Goal: Information Seeking & Learning: Learn about a topic

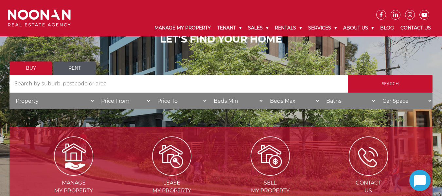
scroll to position [65, 0]
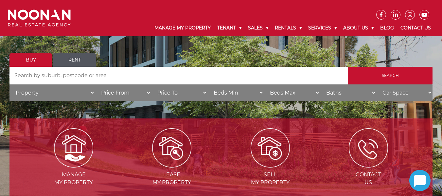
click at [197, 75] on input "Search by Address" at bounding box center [178, 76] width 338 height 18
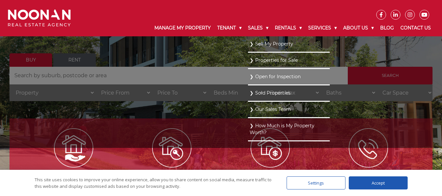
click at [248, 77] on ul "Sell My Property Properties for Sale Open for Inspection Sold Properties Our Sa…" at bounding box center [289, 92] width 82 height 112
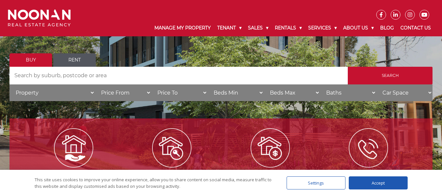
click at [371, 183] on div "Accept" at bounding box center [378, 182] width 59 height 13
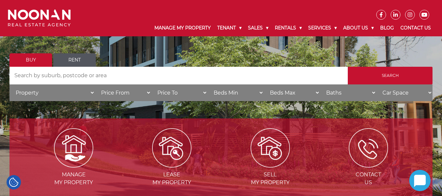
click at [73, 75] on input "Search by Address" at bounding box center [178, 76] width 338 height 18
paste input "69A Yarran Rd"
type input "69A Yarran Rd"
click at [348, 67] on input "Search" at bounding box center [390, 76] width 85 height 18
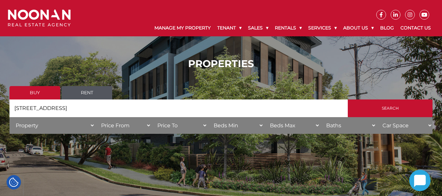
click at [85, 108] on input "[STREET_ADDRESS]" at bounding box center [178, 108] width 338 height 18
type input "6"
click at [235, 105] on input "Search by Address" at bounding box center [178, 108] width 338 height 18
type input "oatley"
click at [348, 99] on input "Search" at bounding box center [390, 108] width 85 height 18
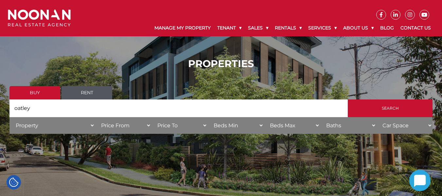
click at [199, 110] on input "oatley" at bounding box center [178, 108] width 338 height 18
type input "oatley"
click at [413, 108] on input "Search" at bounding box center [390, 108] width 85 height 18
drag, startPoint x: 0, startPoint y: 0, endPoint x: 80, endPoint y: 93, distance: 122.7
click at [80, 93] on link "Rent" at bounding box center [87, 92] width 51 height 13
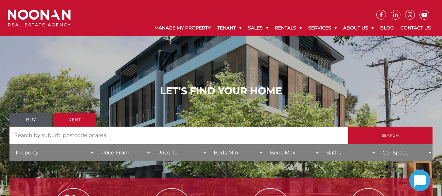
scroll to position [33, 0]
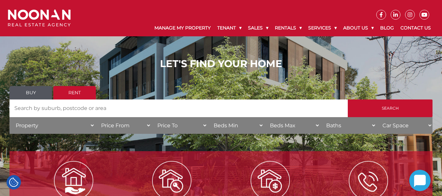
click at [93, 108] on input "Search by Address" at bounding box center [178, 108] width 338 height 18
type input "oatley"
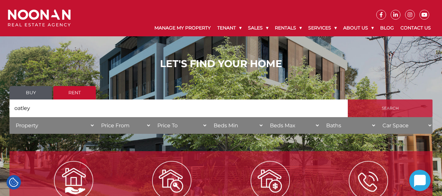
click at [390, 105] on input "Search" at bounding box center [390, 108] width 85 height 18
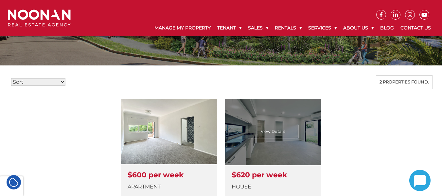
scroll to position [142, 0]
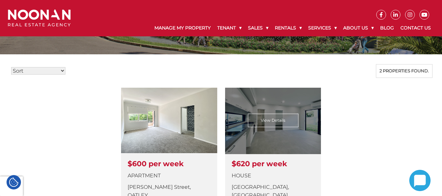
click at [272, 113] on link at bounding box center [273, 156] width 96 height 137
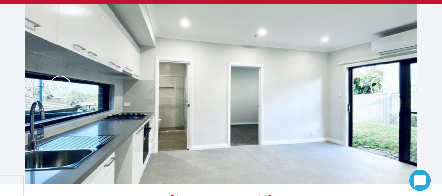
scroll to position [32, 0]
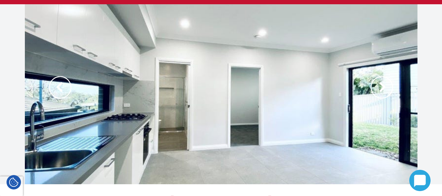
click at [375, 89] on img at bounding box center [382, 87] width 22 height 22
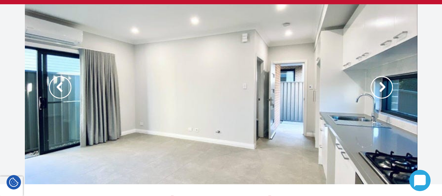
click at [375, 89] on img at bounding box center [382, 87] width 22 height 22
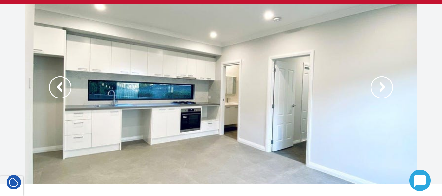
click at [375, 89] on img at bounding box center [382, 87] width 22 height 22
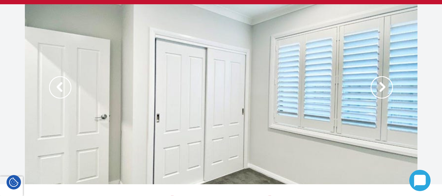
click at [375, 89] on img at bounding box center [382, 87] width 22 height 22
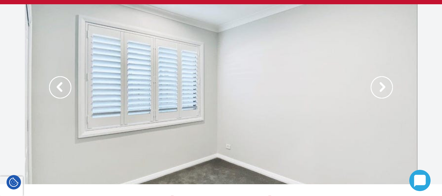
click at [375, 89] on img at bounding box center [382, 87] width 22 height 22
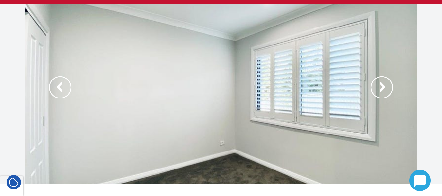
click at [375, 89] on img at bounding box center [382, 87] width 22 height 22
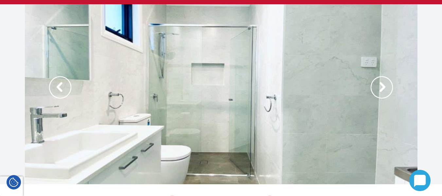
click at [375, 89] on img at bounding box center [382, 87] width 22 height 22
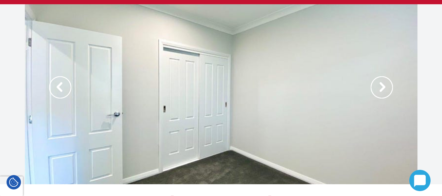
click at [375, 89] on img at bounding box center [382, 87] width 22 height 22
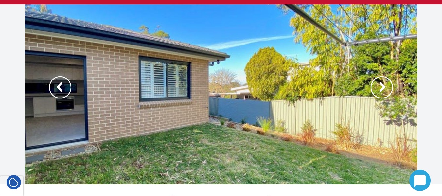
click at [375, 89] on img at bounding box center [382, 87] width 22 height 22
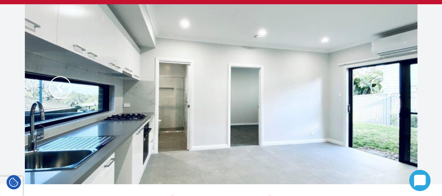
click at [375, 89] on img at bounding box center [382, 87] width 22 height 22
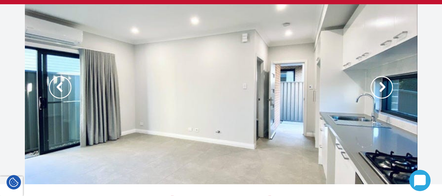
click at [375, 89] on img at bounding box center [382, 87] width 22 height 22
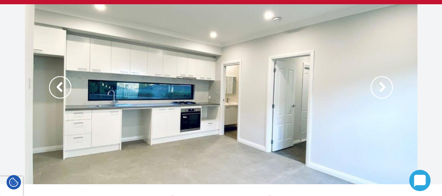
click at [375, 89] on img at bounding box center [382, 87] width 22 height 22
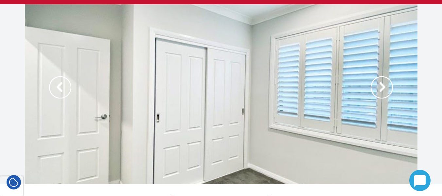
click at [375, 89] on img at bounding box center [382, 87] width 22 height 22
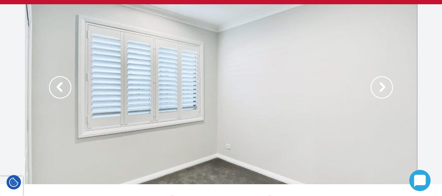
click at [375, 89] on img at bounding box center [382, 87] width 22 height 22
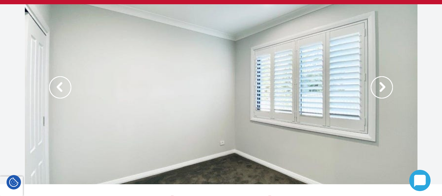
click at [375, 89] on img at bounding box center [382, 87] width 22 height 22
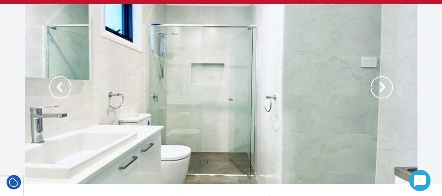
click at [375, 89] on img at bounding box center [382, 87] width 22 height 22
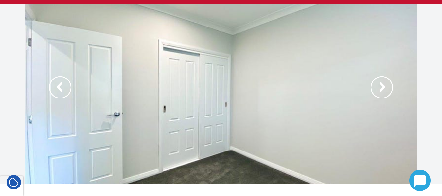
click at [375, 89] on img at bounding box center [382, 87] width 22 height 22
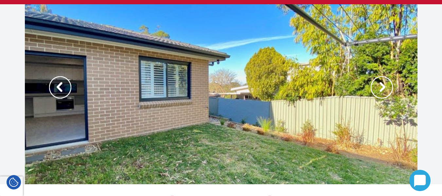
click at [375, 89] on img at bounding box center [382, 87] width 22 height 22
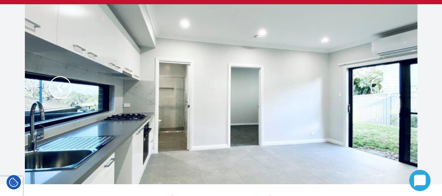
click at [72, 86] on div at bounding box center [221, 94] width 393 height 180
click at [63, 87] on img at bounding box center [60, 87] width 22 height 22
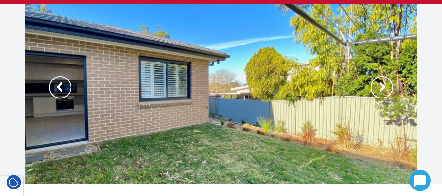
click at [63, 87] on img at bounding box center [60, 87] width 22 height 22
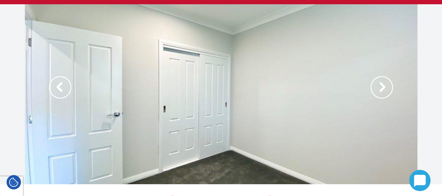
click at [63, 87] on img at bounding box center [60, 87] width 22 height 22
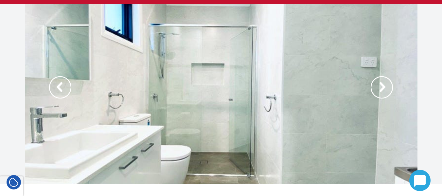
click at [63, 86] on img at bounding box center [60, 87] width 22 height 22
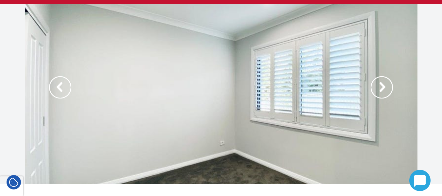
click at [63, 86] on img at bounding box center [60, 87] width 22 height 22
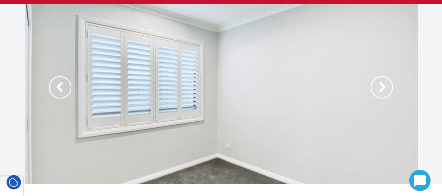
click at [63, 86] on img at bounding box center [60, 87] width 22 height 22
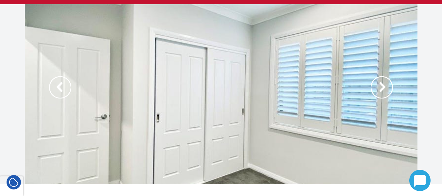
click at [63, 86] on img at bounding box center [60, 87] width 22 height 22
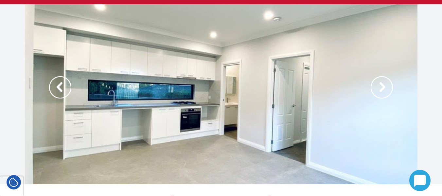
click at [63, 86] on img at bounding box center [60, 87] width 22 height 22
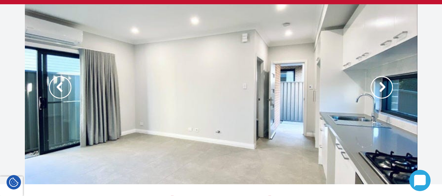
click at [380, 86] on img at bounding box center [382, 87] width 22 height 22
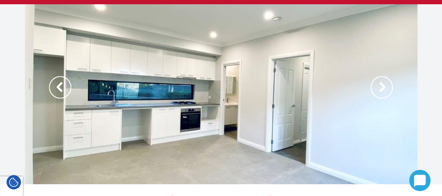
click at [377, 86] on img at bounding box center [382, 87] width 22 height 22
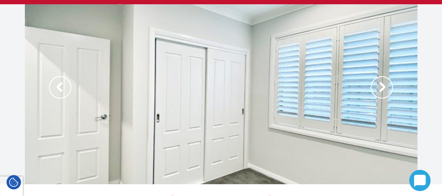
click at [376, 86] on img at bounding box center [382, 87] width 22 height 22
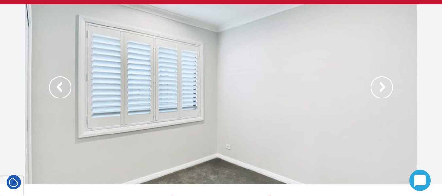
click at [376, 86] on img at bounding box center [382, 87] width 22 height 22
click at [375, 86] on img at bounding box center [382, 87] width 22 height 22
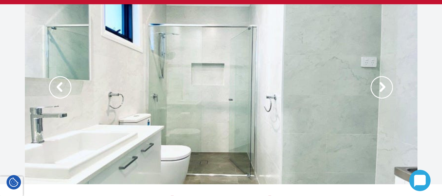
click at [380, 89] on img at bounding box center [382, 87] width 22 height 22
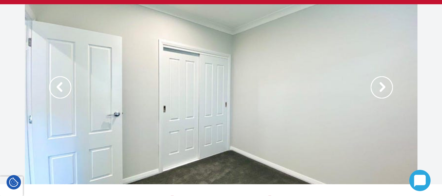
click at [380, 89] on img at bounding box center [382, 87] width 22 height 22
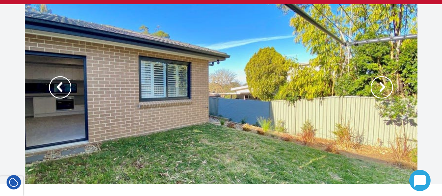
click at [380, 89] on img at bounding box center [382, 87] width 22 height 22
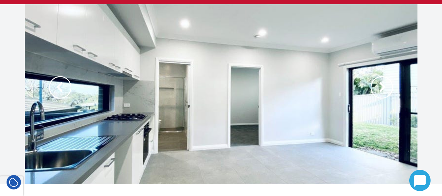
click at [380, 89] on img at bounding box center [382, 87] width 22 height 22
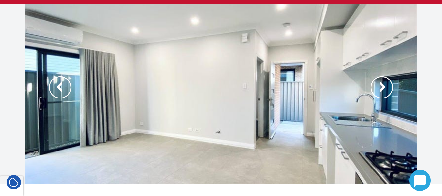
click at [380, 89] on img at bounding box center [382, 87] width 22 height 22
click at [379, 85] on img at bounding box center [382, 87] width 22 height 22
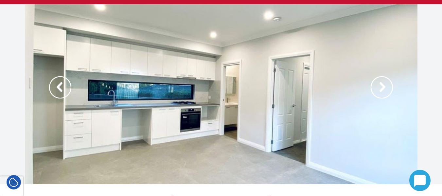
click at [381, 92] on div at bounding box center [221, 94] width 393 height 180
click at [380, 106] on div at bounding box center [221, 94] width 393 height 180
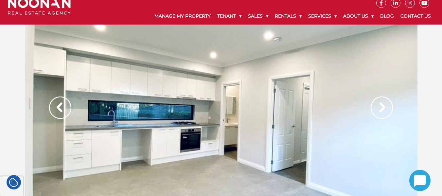
scroll to position [0, 0]
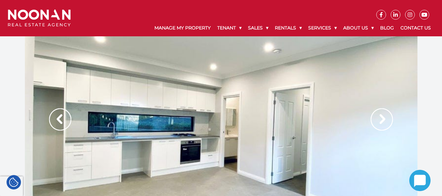
click at [381, 120] on img at bounding box center [382, 119] width 22 height 22
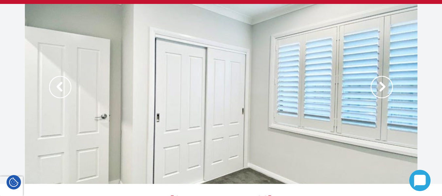
scroll to position [33, 0]
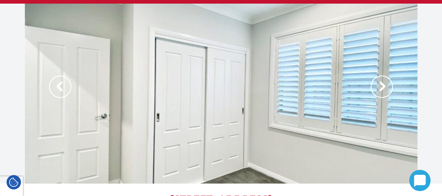
click at [384, 88] on img at bounding box center [382, 87] width 22 height 22
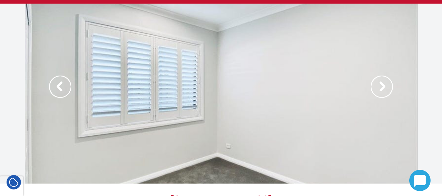
click at [384, 88] on img at bounding box center [382, 87] width 22 height 22
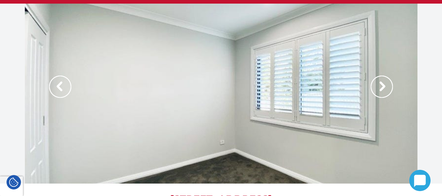
click at [384, 88] on img at bounding box center [382, 87] width 22 height 22
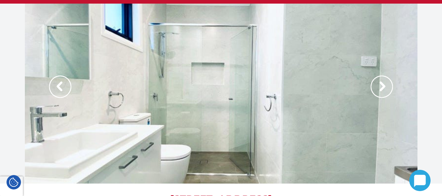
click at [384, 88] on img at bounding box center [382, 87] width 22 height 22
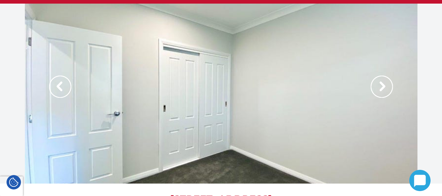
click at [384, 88] on img at bounding box center [382, 87] width 22 height 22
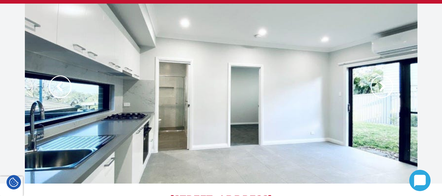
click at [386, 80] on img at bounding box center [382, 87] width 22 height 22
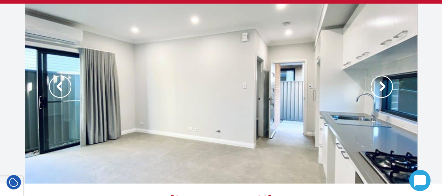
click at [386, 80] on img at bounding box center [382, 87] width 22 height 22
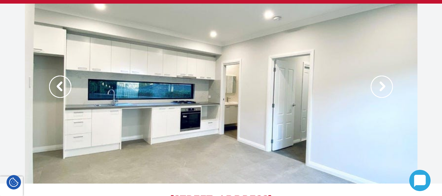
click at [386, 80] on img at bounding box center [382, 87] width 22 height 22
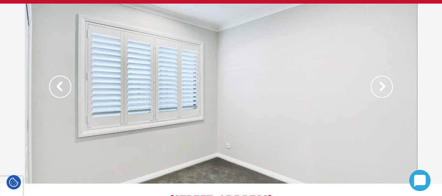
click at [387, 84] on img at bounding box center [382, 87] width 22 height 22
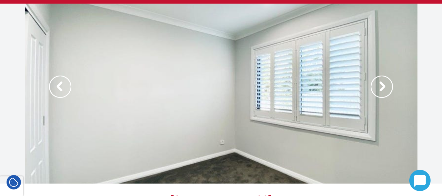
click at [387, 84] on img at bounding box center [382, 87] width 22 height 22
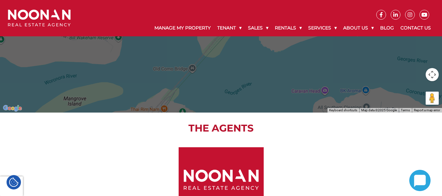
scroll to position [1047, 0]
